Goal: Transaction & Acquisition: Purchase product/service

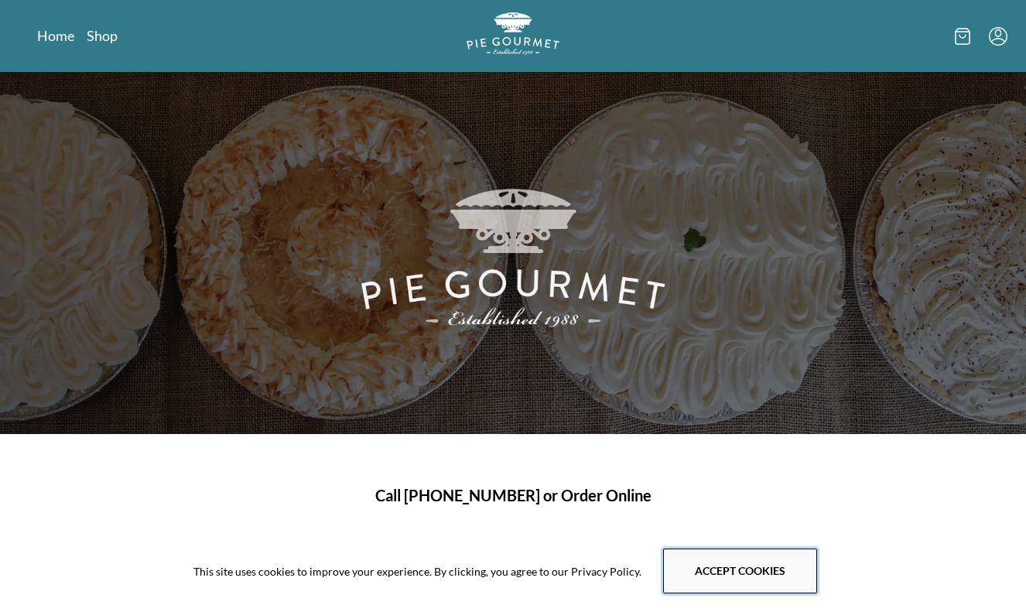
click at [734, 563] on button "Accept cookies" at bounding box center [740, 570] width 154 height 45
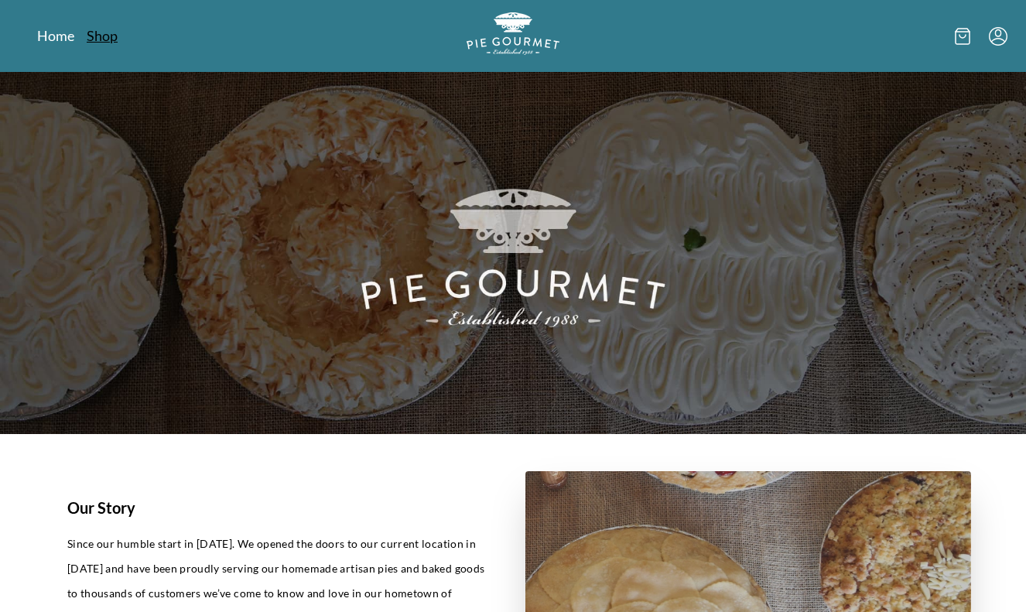
click at [97, 43] on link "Shop" at bounding box center [102, 35] width 31 height 19
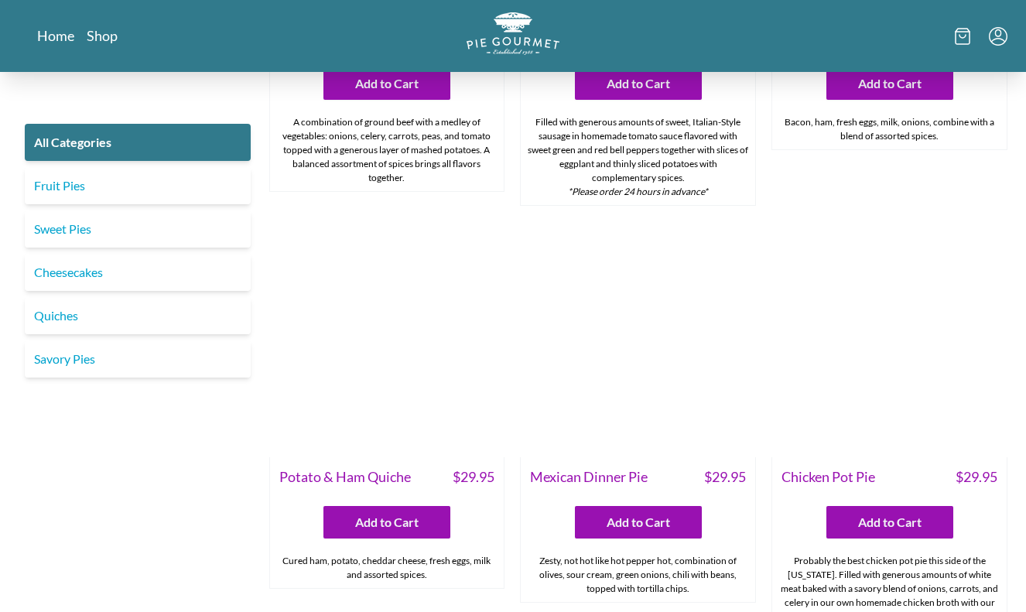
scroll to position [1896, 0]
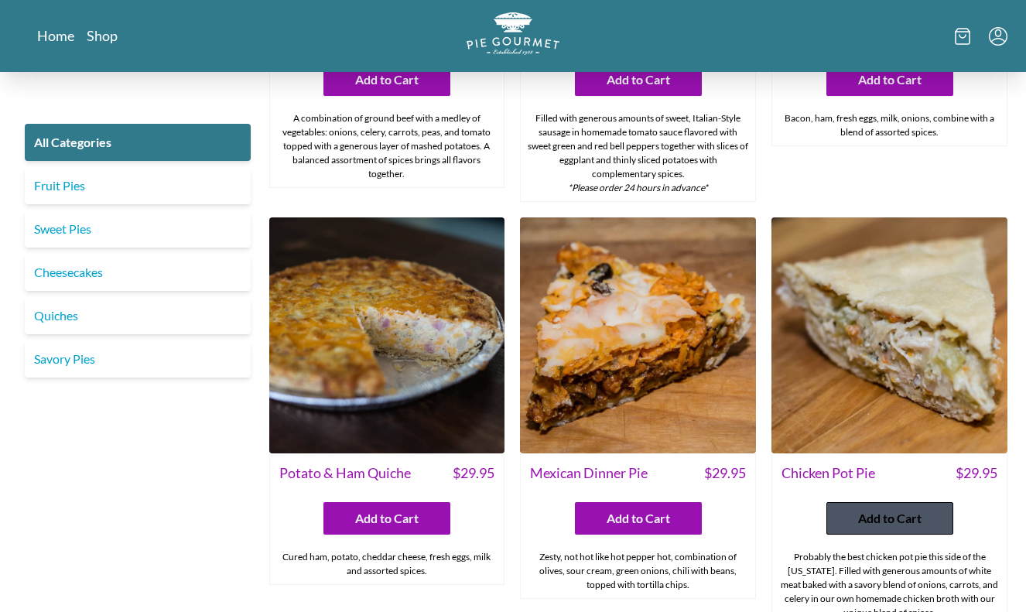
click at [922, 502] on button "Add to Cart" at bounding box center [889, 518] width 127 height 32
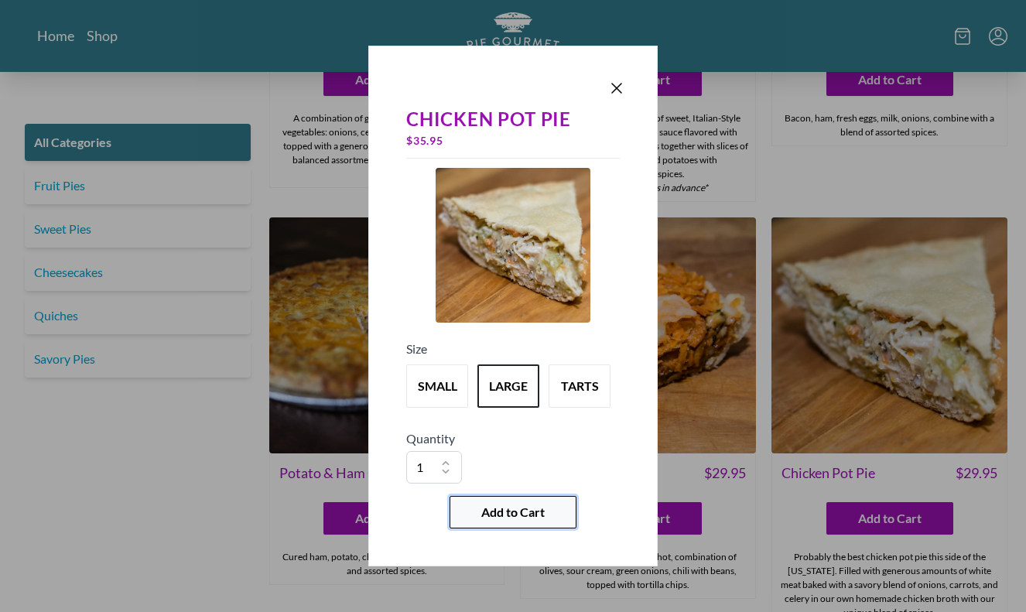
click at [550, 507] on button "Add to Cart" at bounding box center [512, 512] width 127 height 32
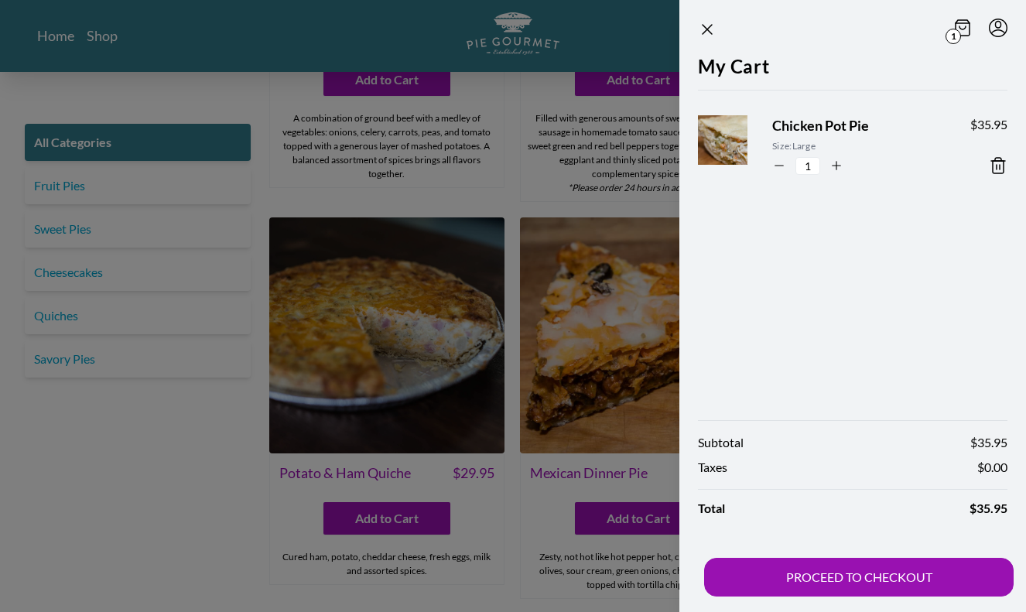
click at [209, 487] on div at bounding box center [513, 306] width 1026 height 612
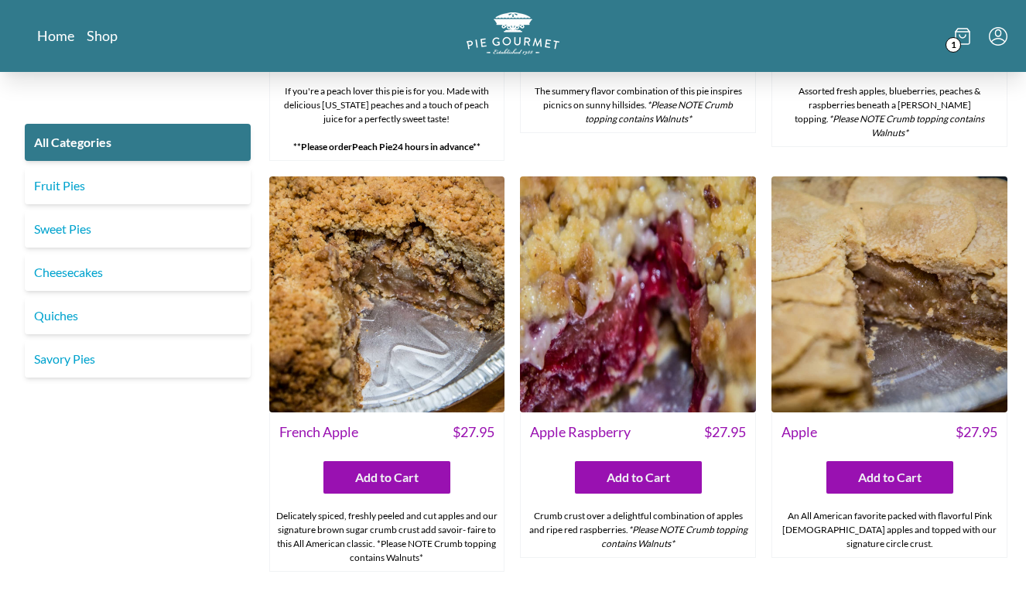
scroll to position [4728, 0]
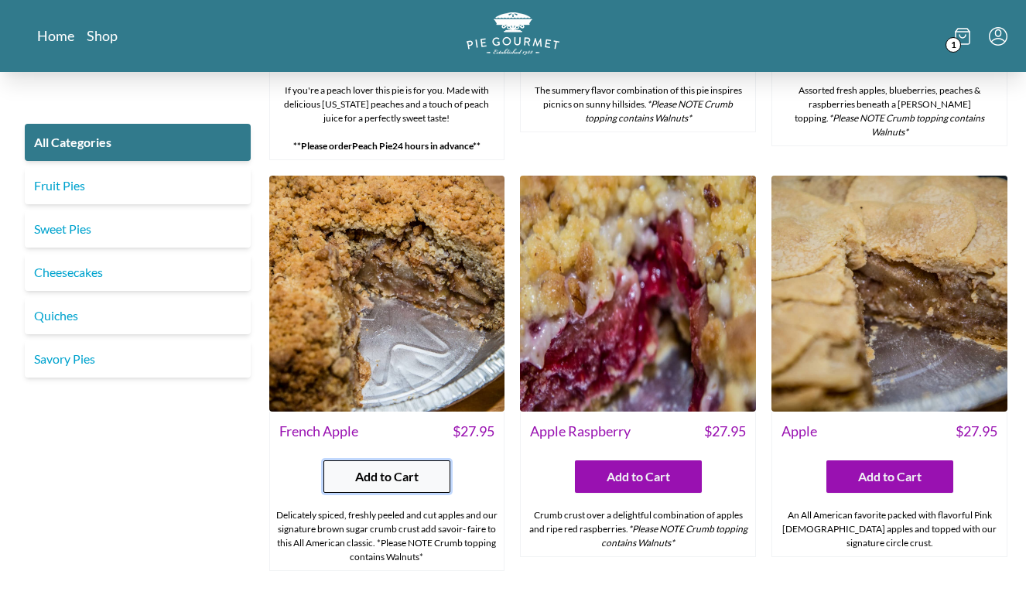
click at [367, 477] on span "Add to Cart" at bounding box center [386, 476] width 63 height 19
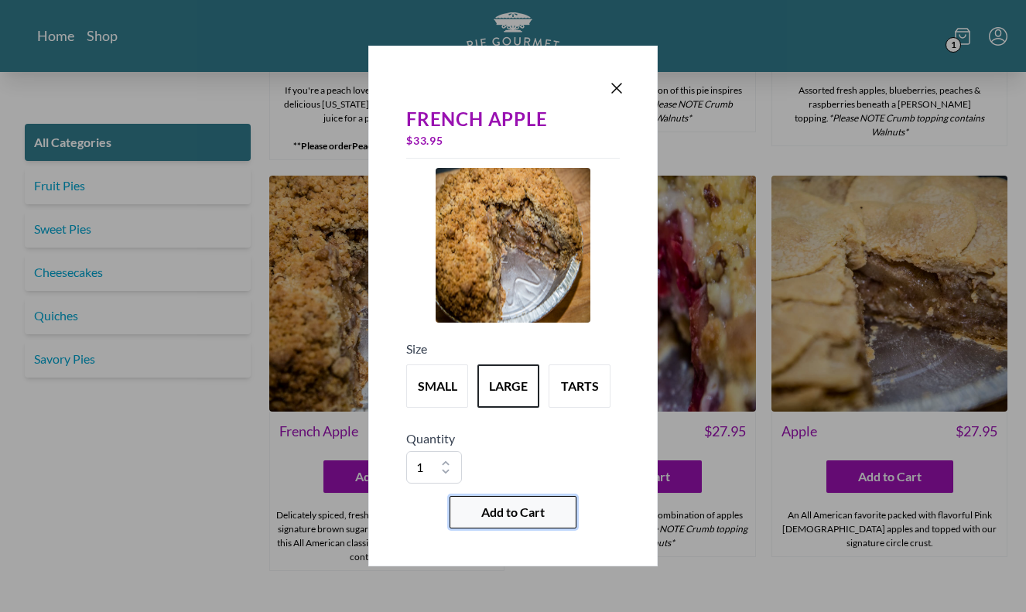
click at [482, 524] on button "Add to Cart" at bounding box center [512, 512] width 127 height 32
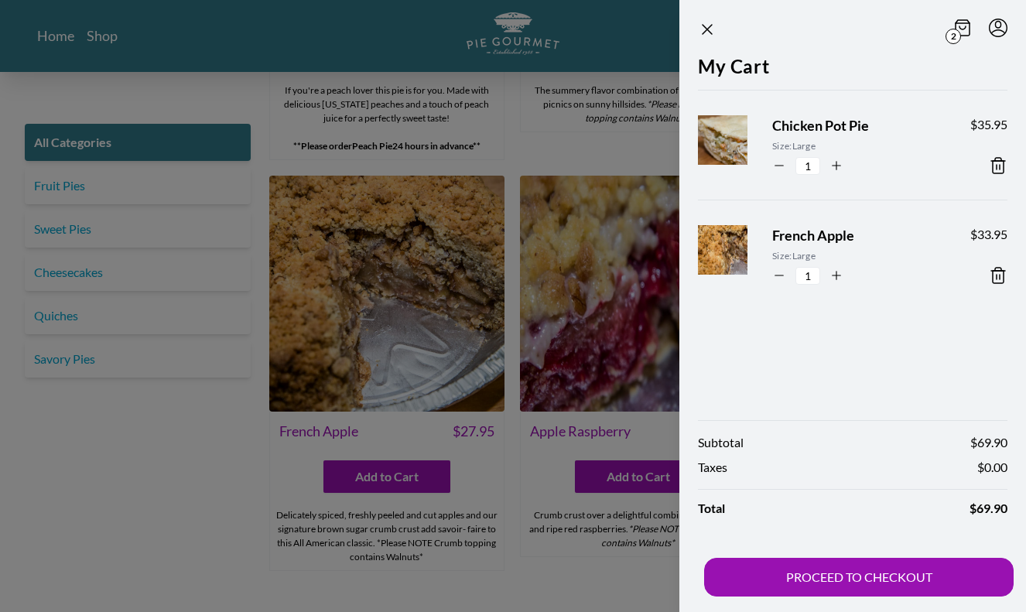
click at [162, 327] on div at bounding box center [513, 306] width 1026 height 612
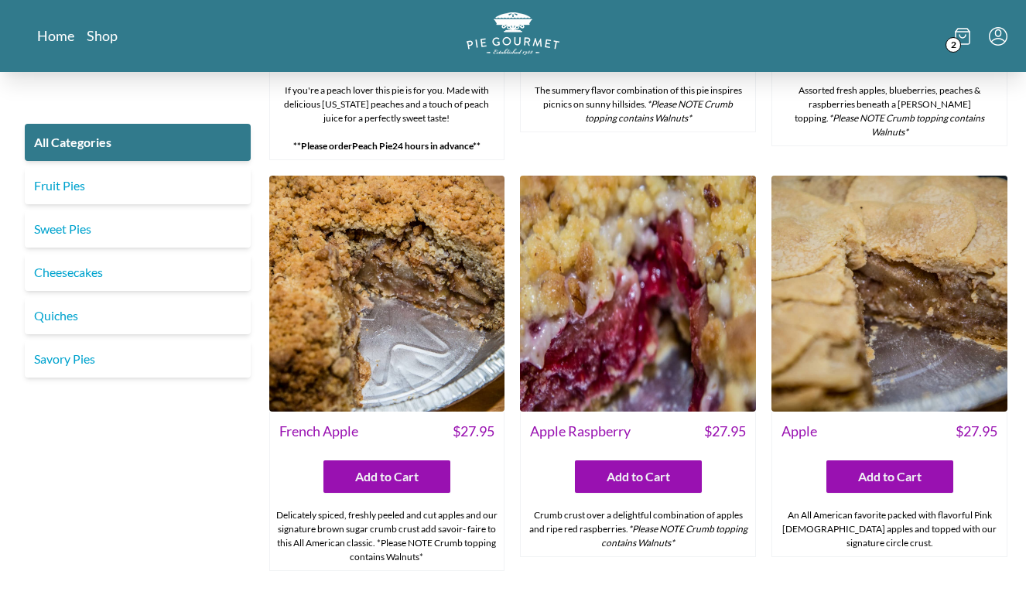
click at [162, 327] on link "Quiches" at bounding box center [138, 315] width 226 height 37
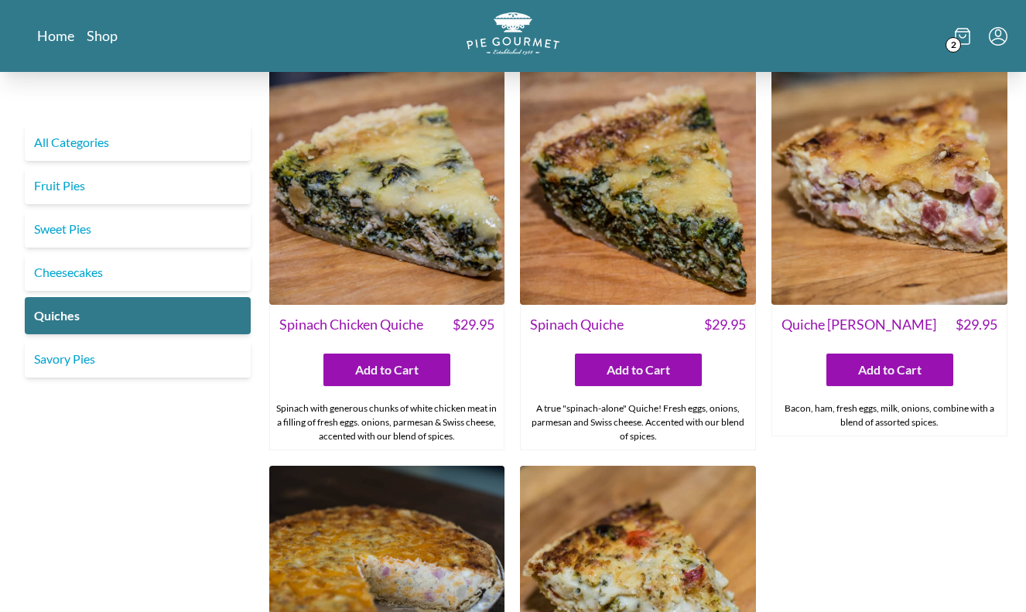
scroll to position [350, 0]
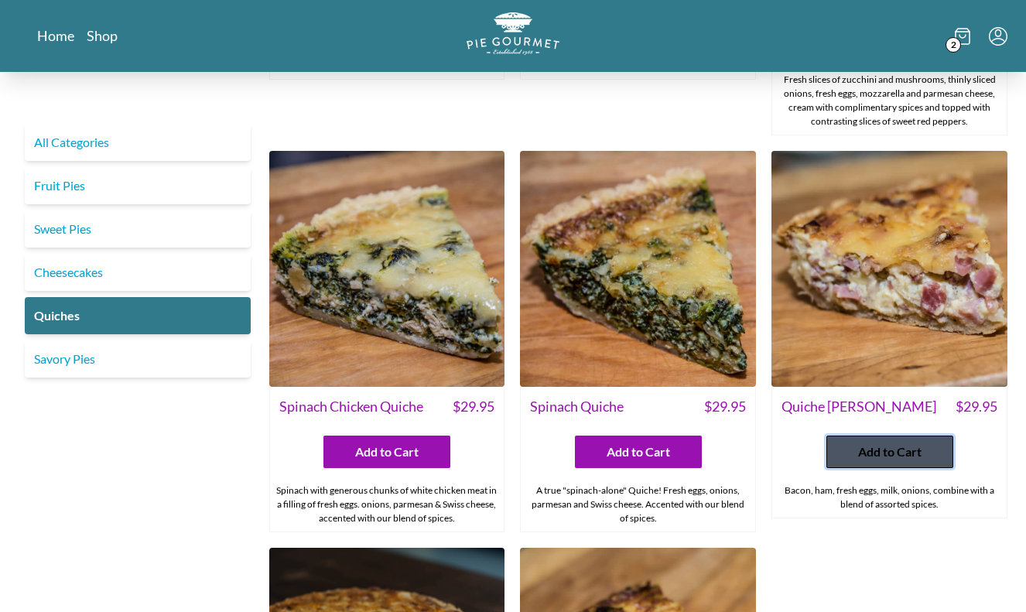
click at [892, 455] on span "Add to Cart" at bounding box center [889, 451] width 63 height 19
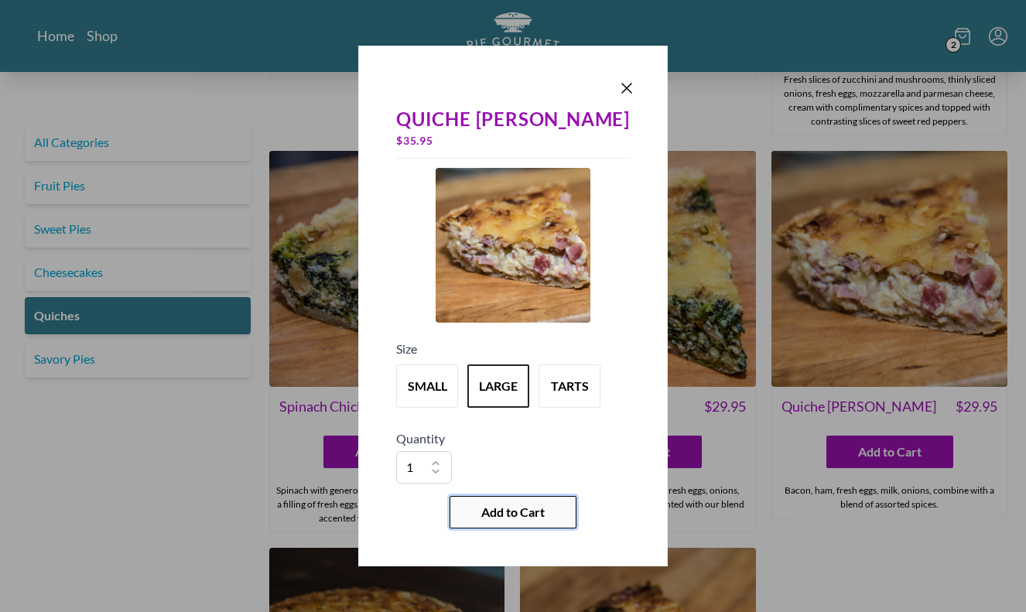
click at [556, 504] on button "Add to Cart" at bounding box center [512, 512] width 127 height 32
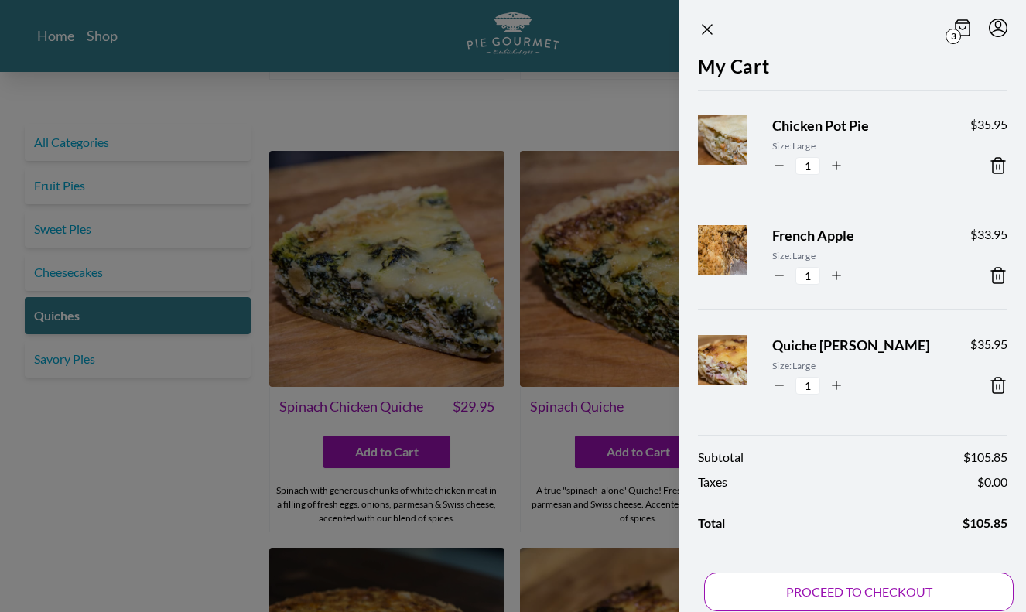
click at [847, 599] on button "PROCEED TO CHECKOUT" at bounding box center [858, 591] width 309 height 39
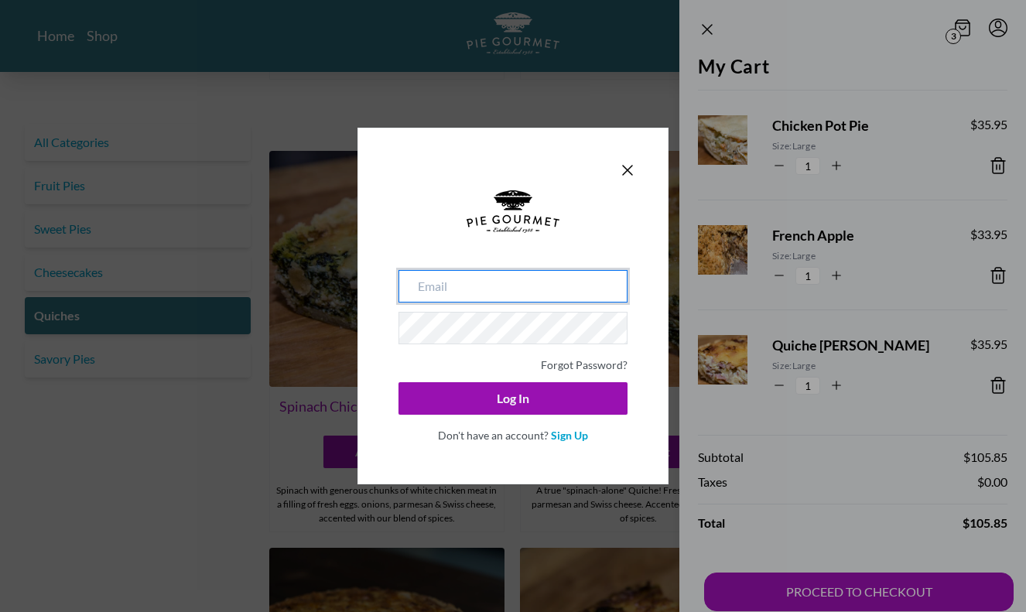
type input "[EMAIL_ADDRESS][DOMAIN_NAME]"
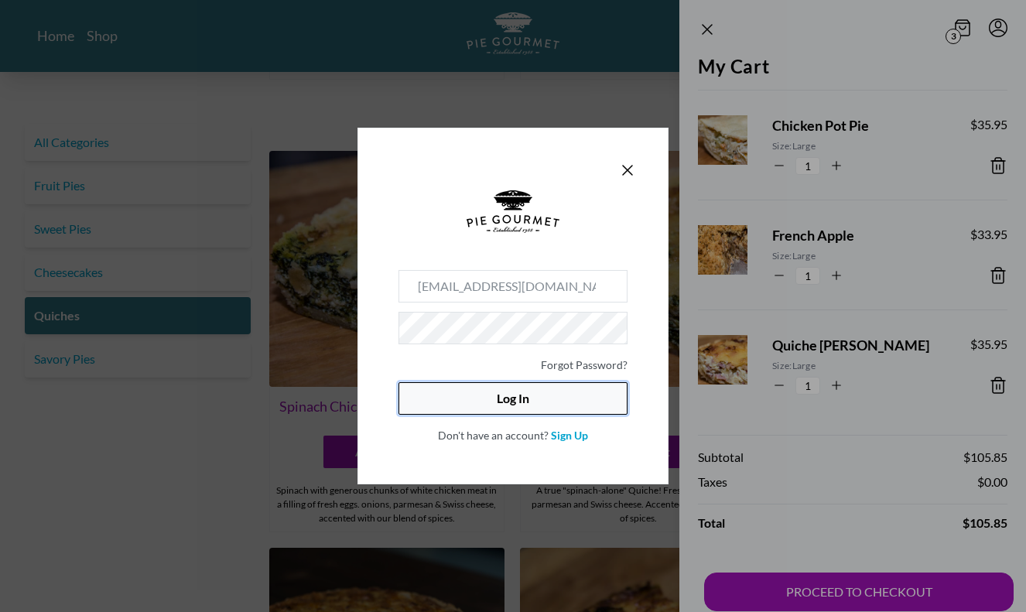
click at [463, 399] on button "Log In" at bounding box center [512, 398] width 229 height 32
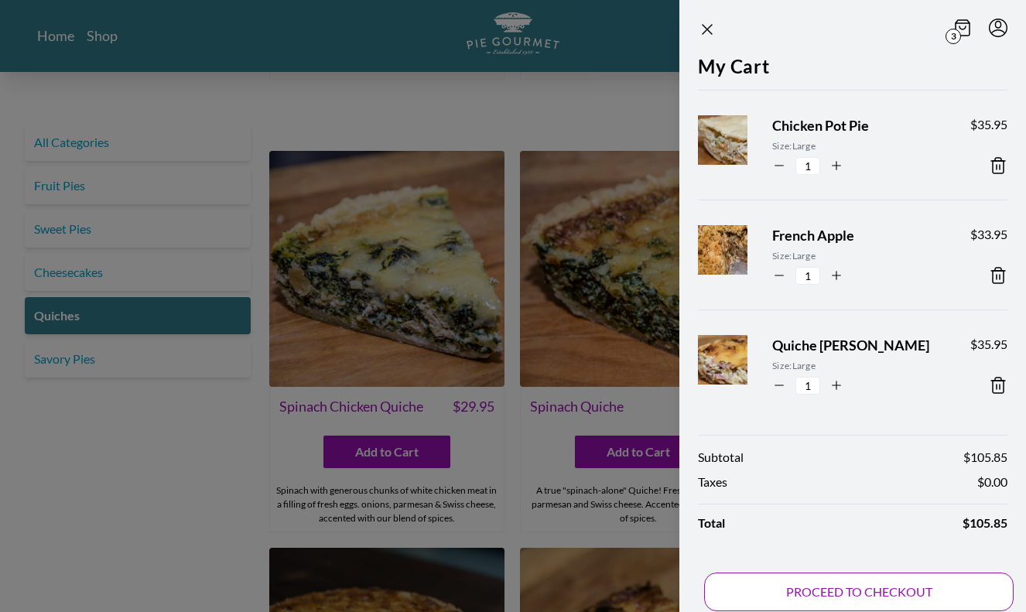
click at [781, 579] on button "PROCEED TO CHECKOUT" at bounding box center [858, 591] width 309 height 39
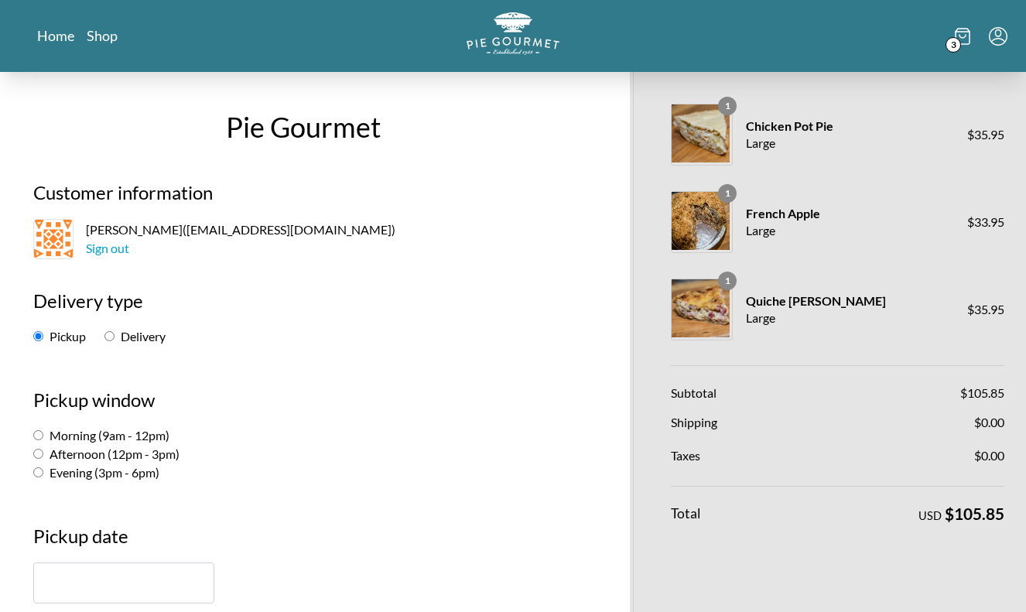
click at [114, 336] on label "Delivery" at bounding box center [134, 336] width 61 height 15
click at [114, 336] on input "Delivery" at bounding box center [109, 336] width 10 height 10
radio input "true"
select select "-1"
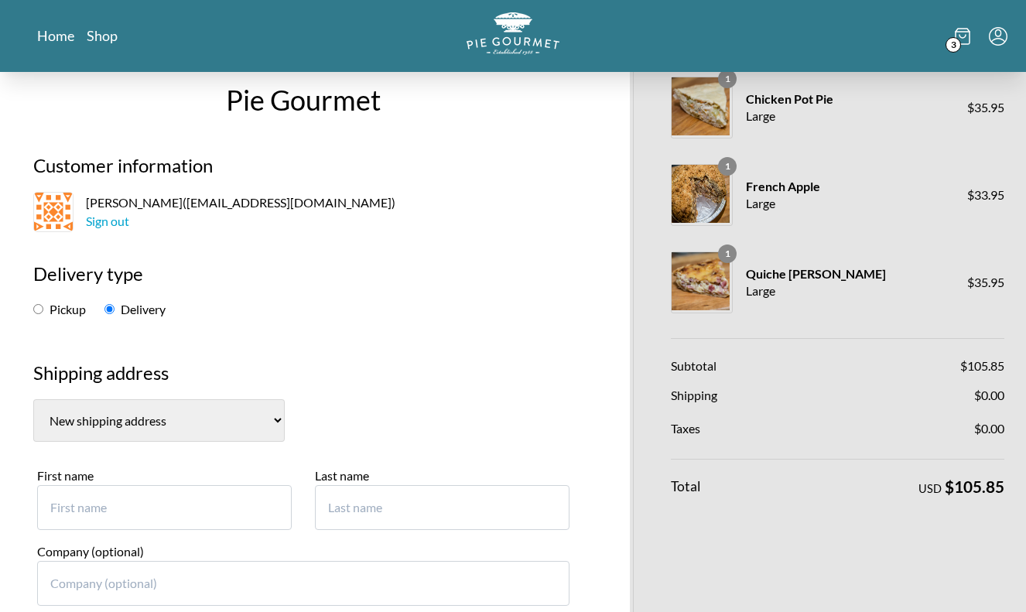
scroll to position [32, 0]
